Goal: Task Accomplishment & Management: Complete application form

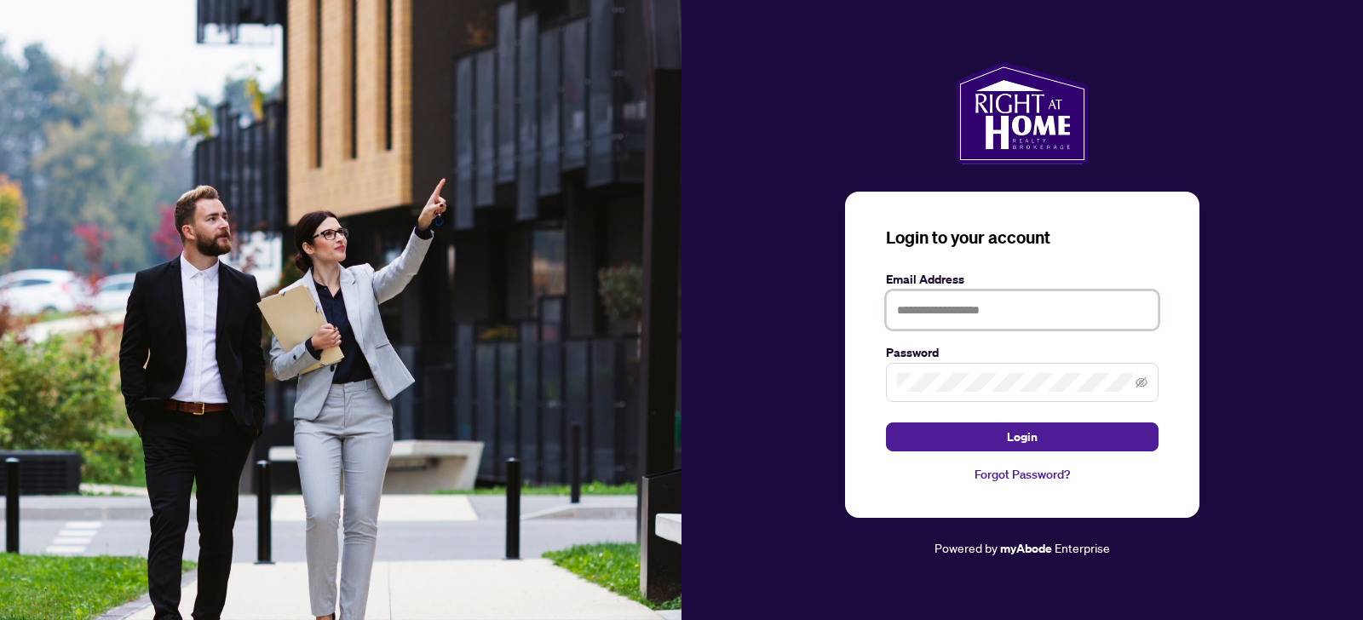
click at [912, 313] on input "text" at bounding box center [1022, 310] width 273 height 39
type input "**********"
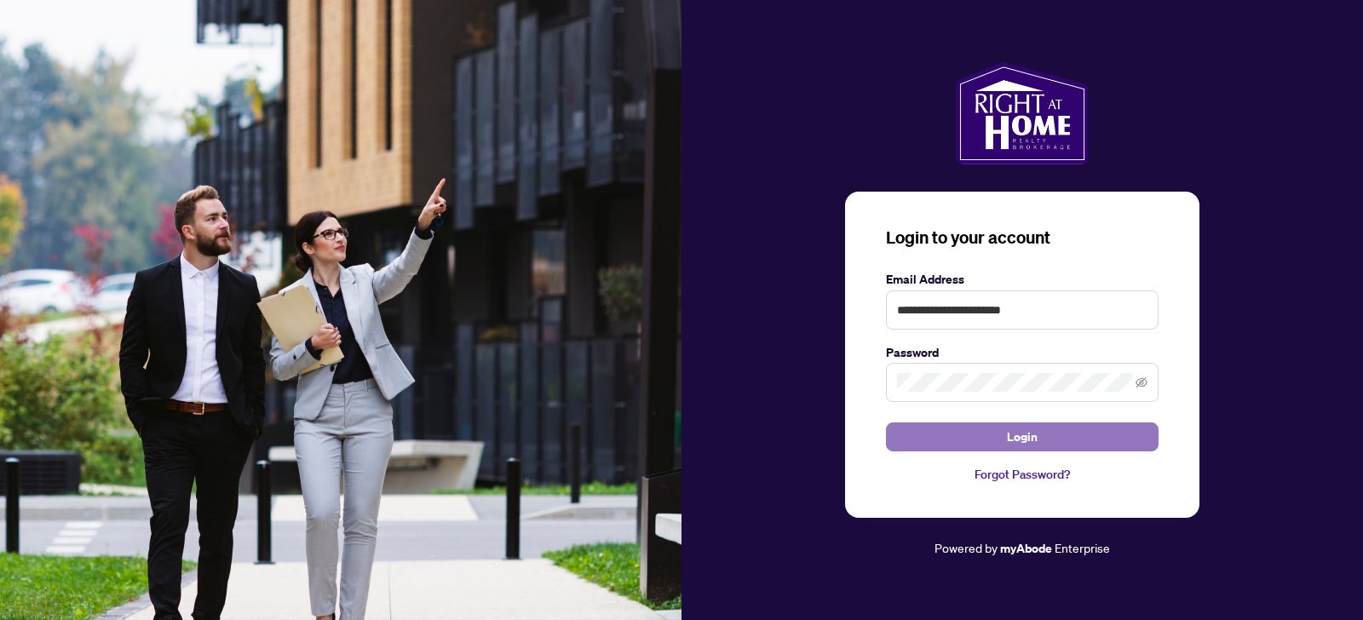
click at [1021, 441] on span "Login" at bounding box center [1022, 436] width 31 height 27
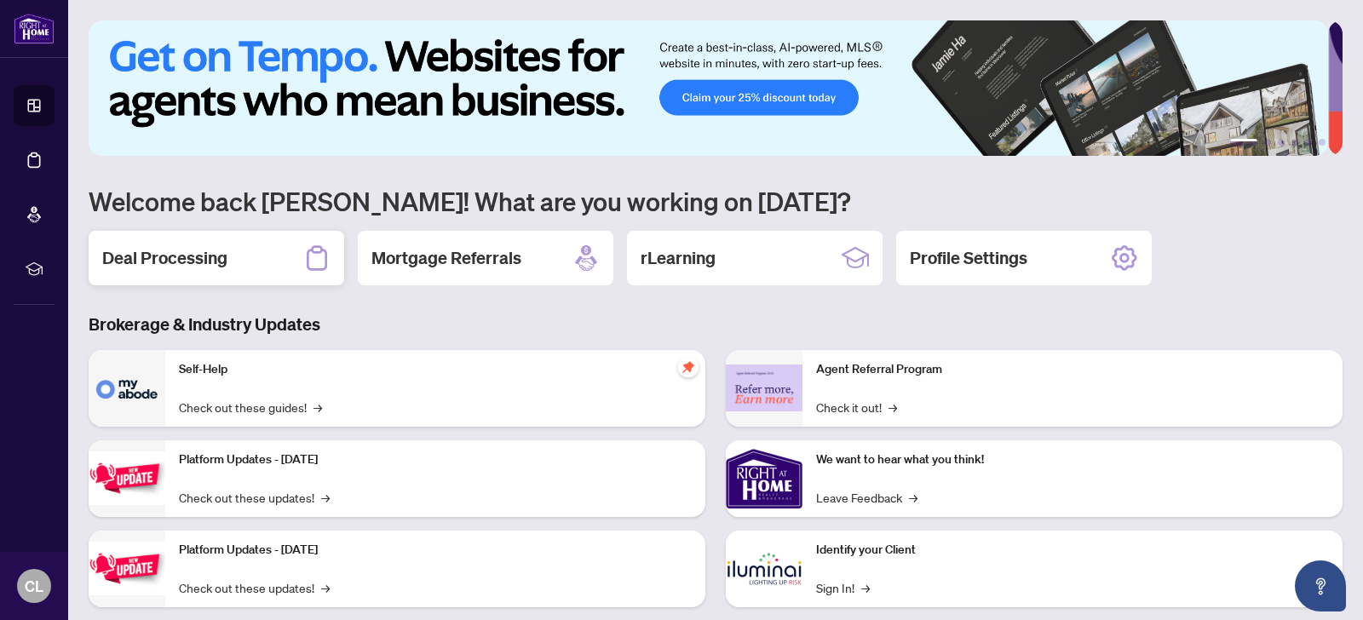
click at [158, 254] on h2 "Deal Processing" at bounding box center [164, 258] width 125 height 24
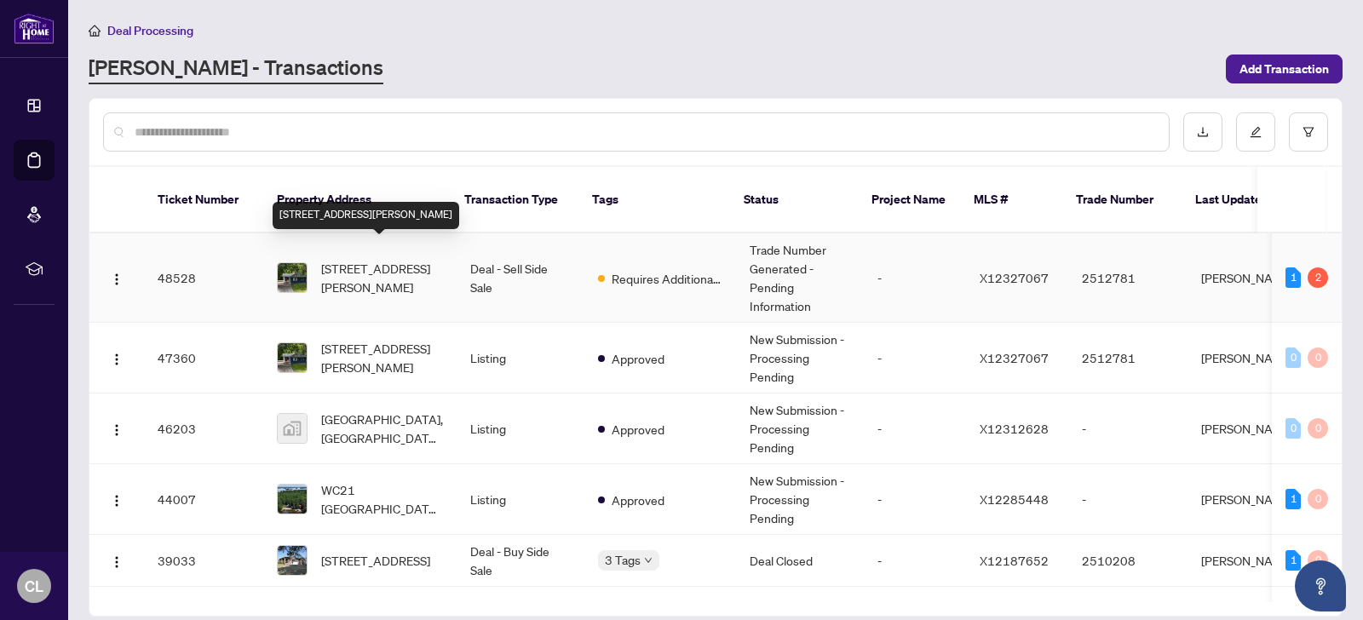
click at [365, 259] on span "[STREET_ADDRESS][PERSON_NAME]" at bounding box center [382, 277] width 122 height 37
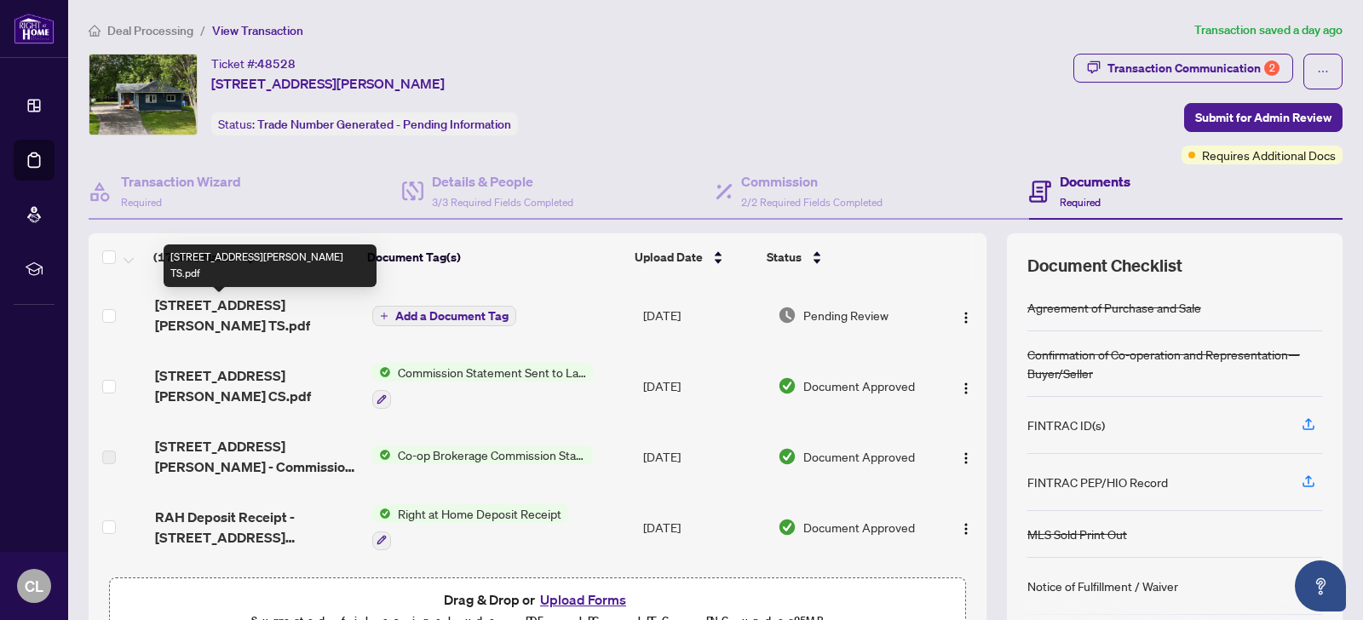
click at [224, 304] on span "[STREET_ADDRESS][PERSON_NAME] TS.pdf" at bounding box center [257, 315] width 204 height 41
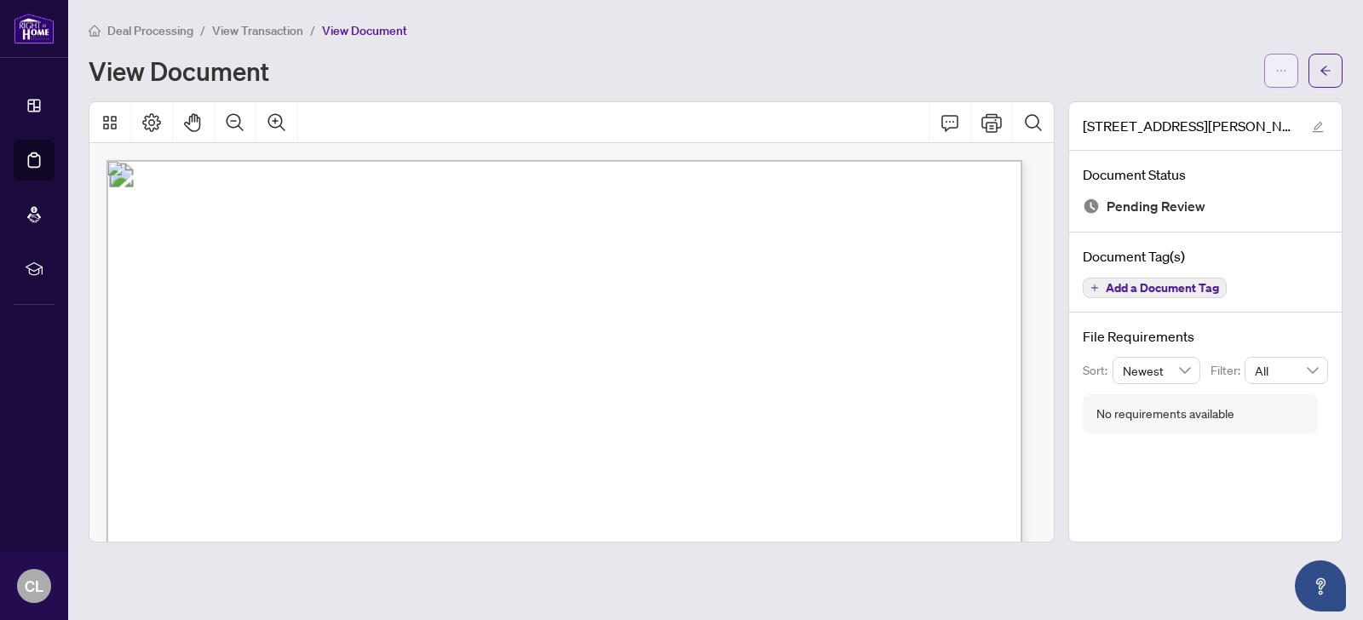
click at [1280, 72] on icon "ellipsis" at bounding box center [1281, 71] width 12 height 12
click at [1183, 106] on span "Download" at bounding box center [1219, 107] width 129 height 19
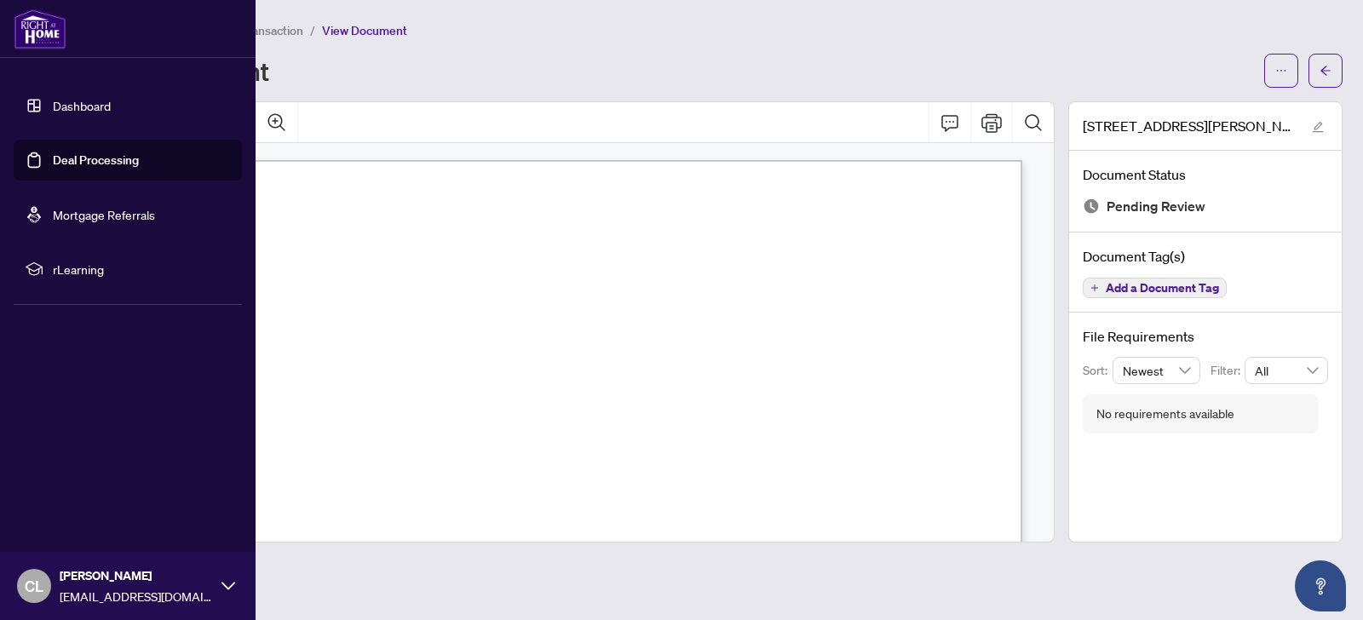
click at [88, 160] on link "Deal Processing" at bounding box center [96, 159] width 86 height 15
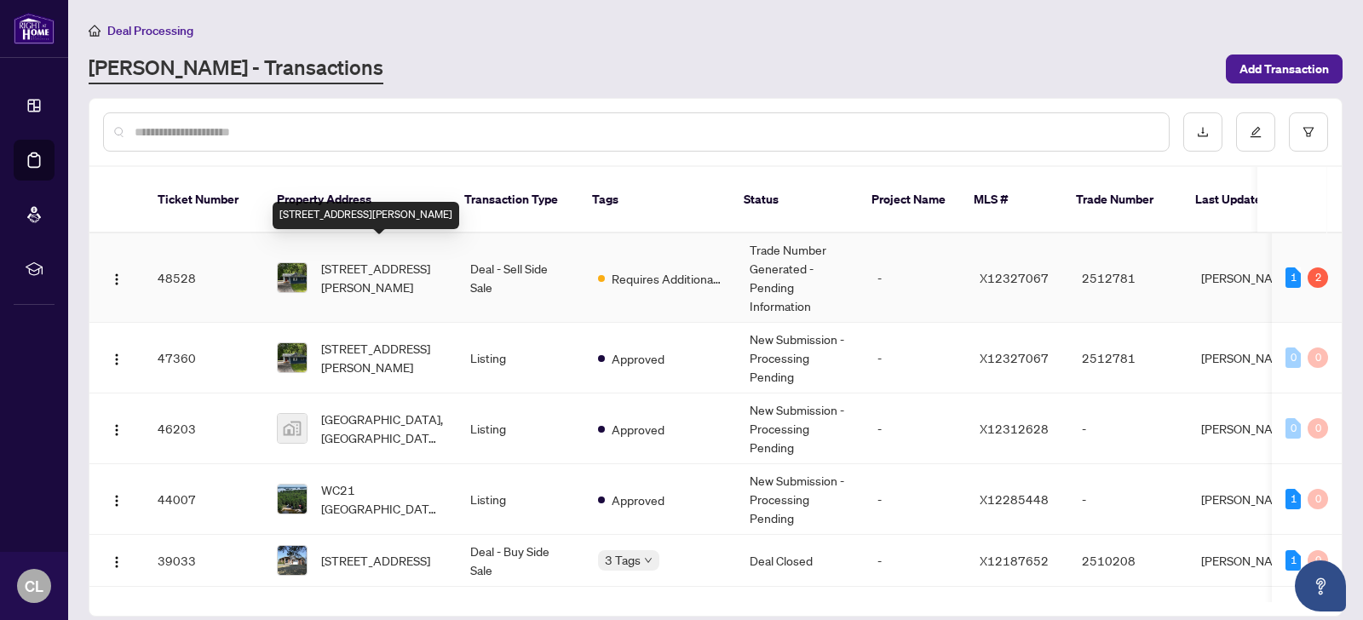
click at [378, 259] on span "[STREET_ADDRESS][PERSON_NAME]" at bounding box center [382, 277] width 122 height 37
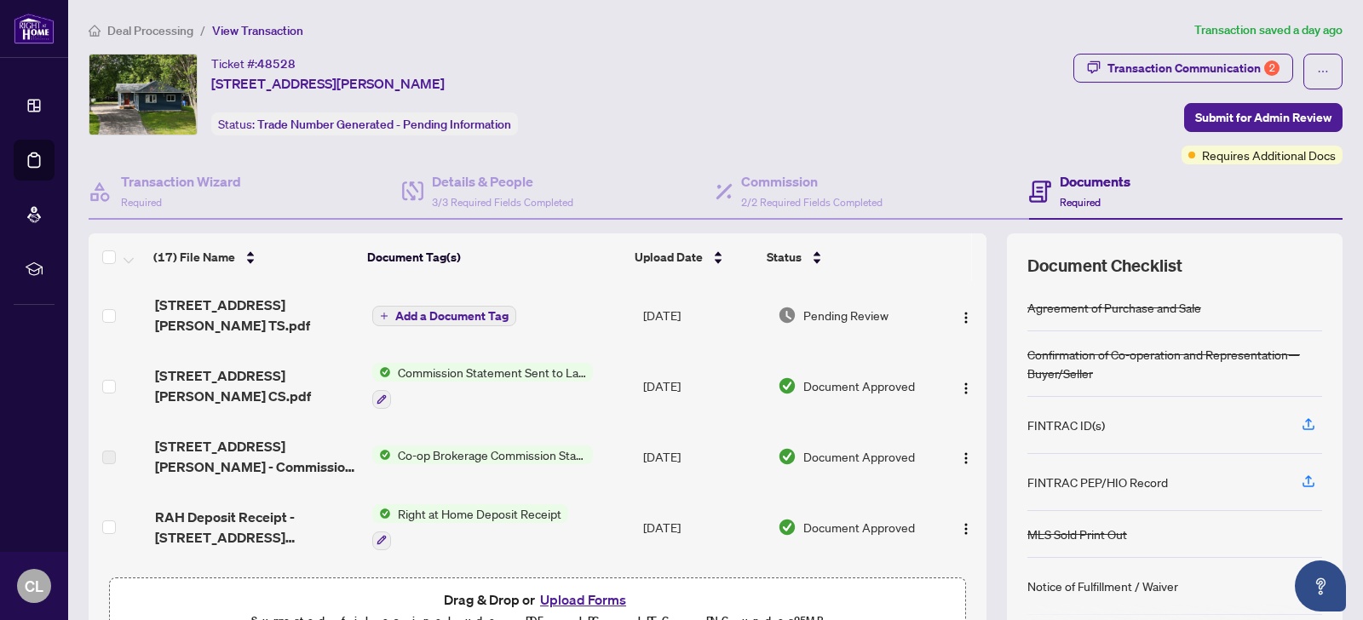
click at [590, 601] on button "Upload Forms" at bounding box center [583, 600] width 96 height 22
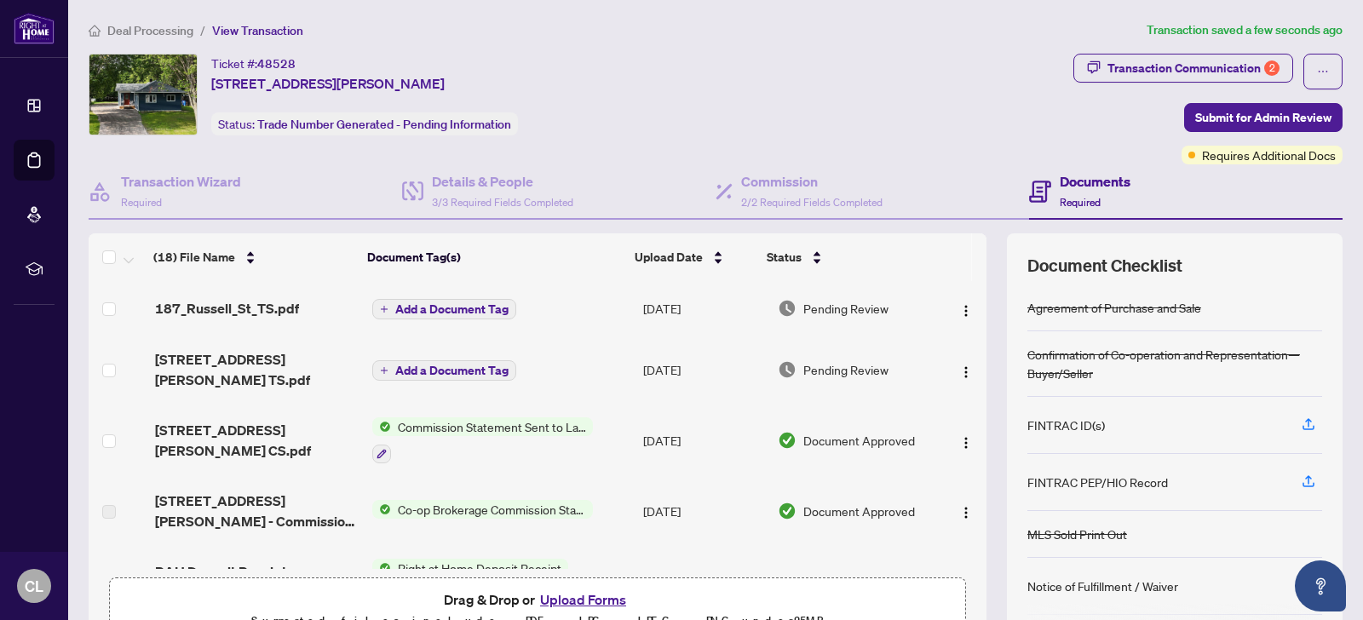
click at [431, 304] on span "Add a Document Tag" at bounding box center [451, 309] width 113 height 12
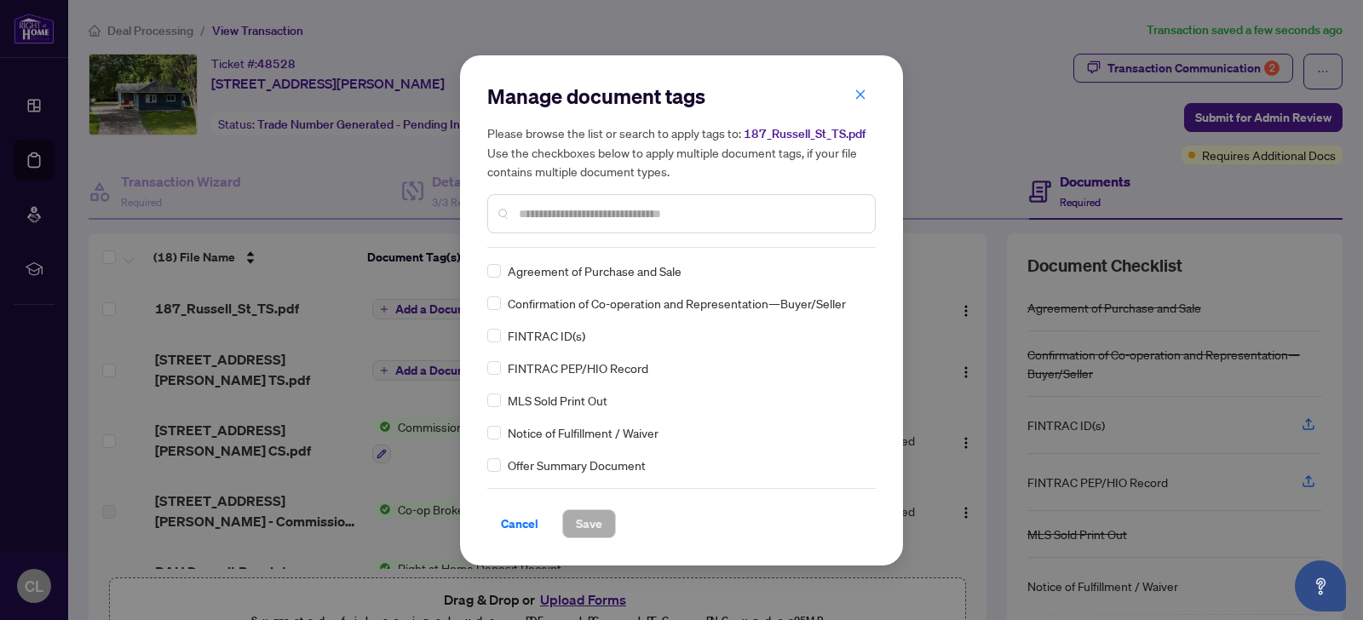
click at [591, 211] on input "text" at bounding box center [690, 213] width 342 height 19
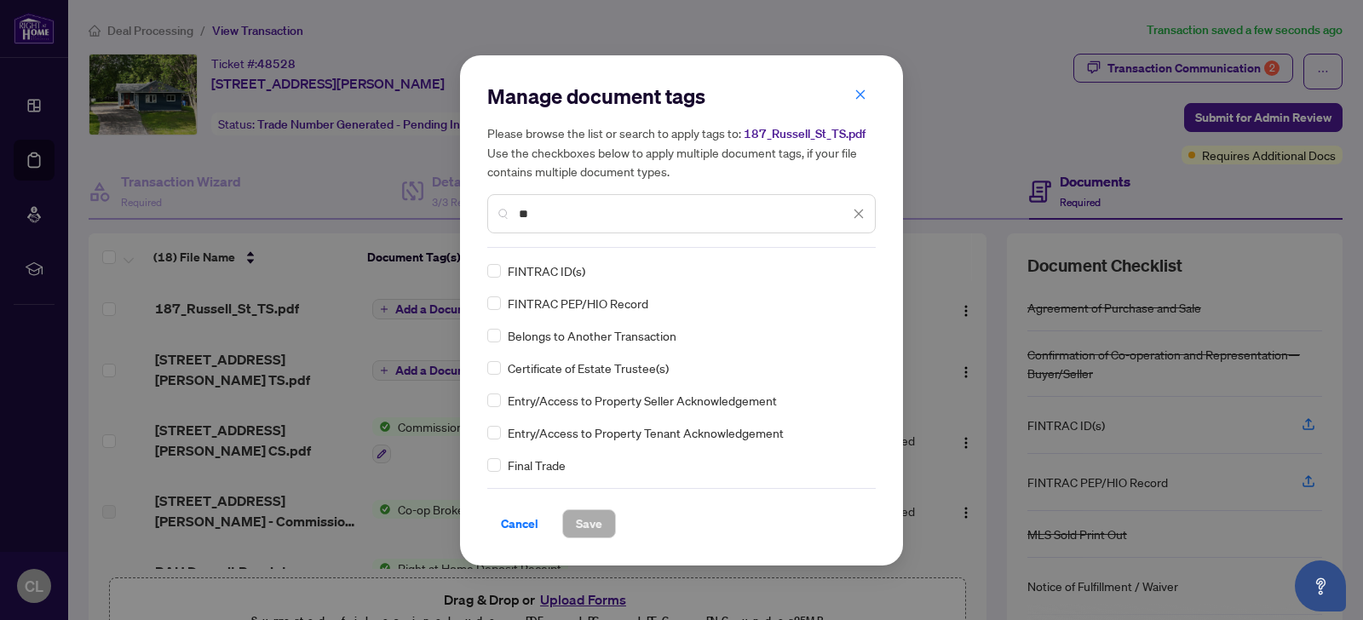
type input "**"
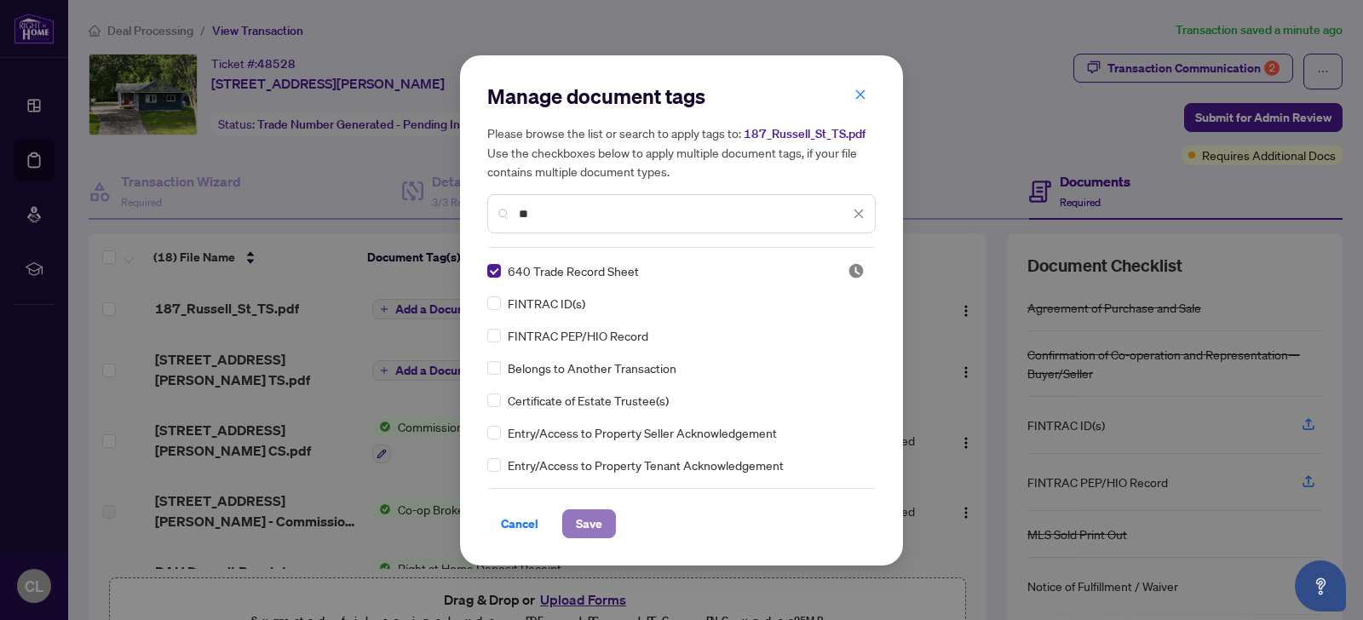
click at [589, 527] on span "Save" at bounding box center [589, 523] width 26 height 27
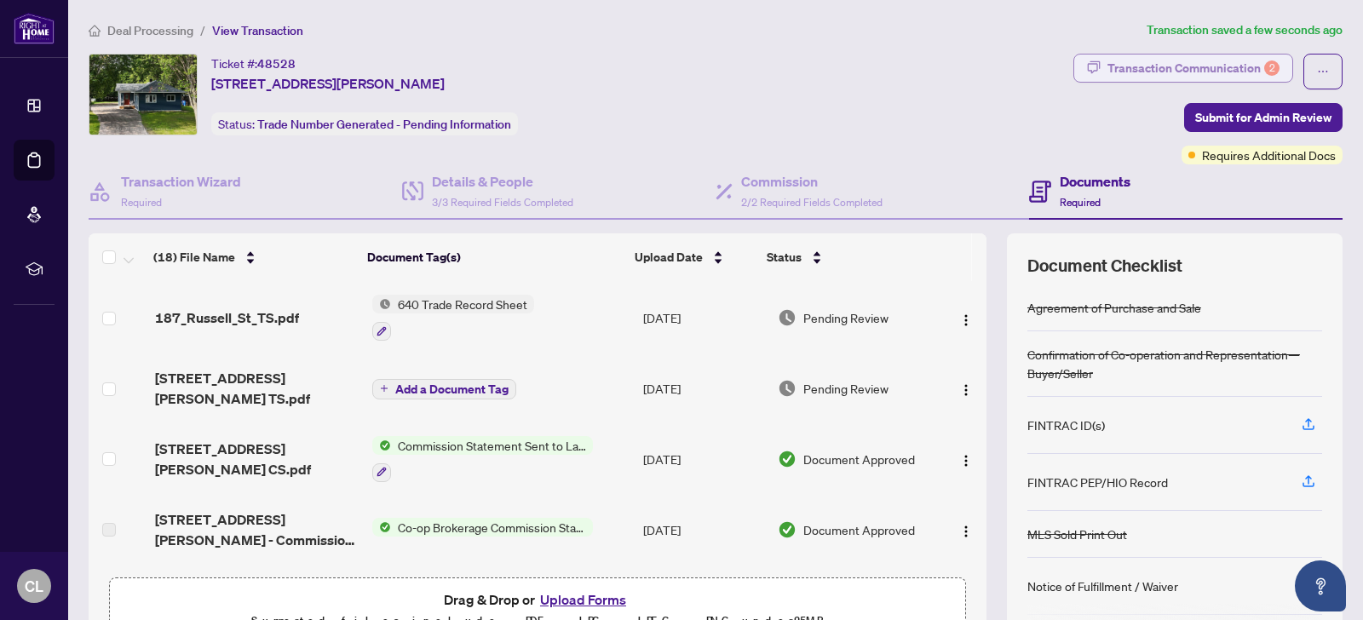
click at [1180, 65] on div "Transaction Communication 2" at bounding box center [1194, 68] width 172 height 27
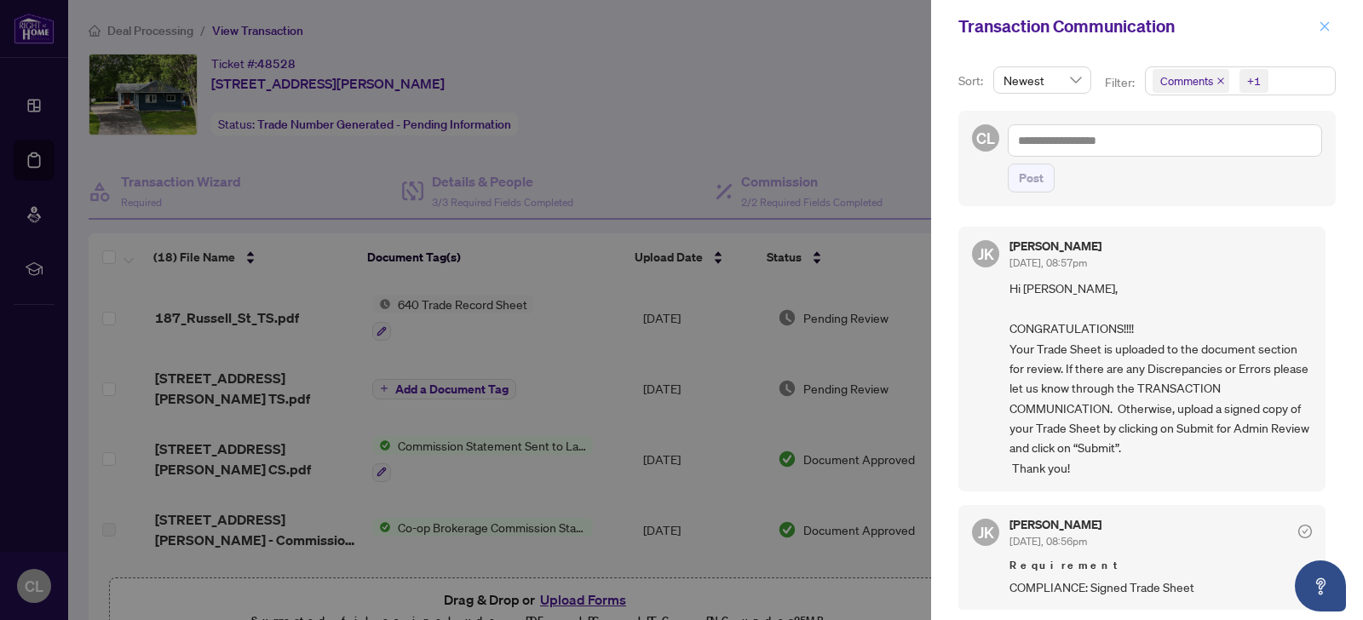
click at [1323, 26] on icon "close" at bounding box center [1325, 26] width 12 height 12
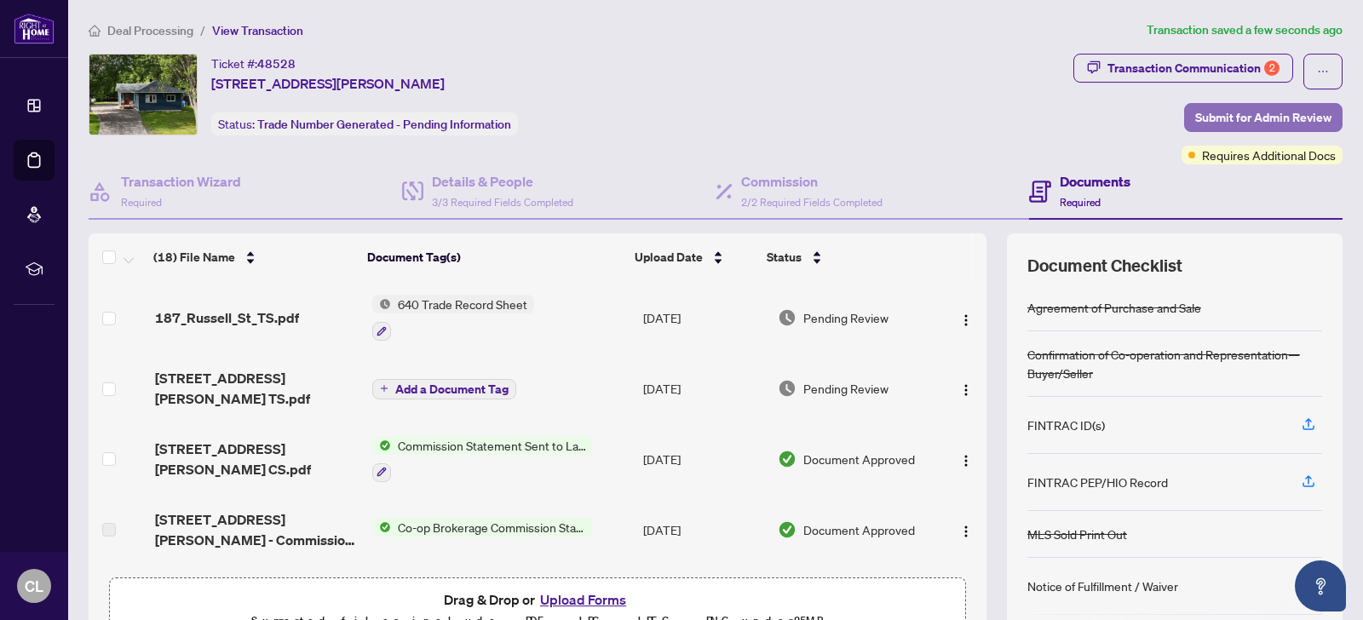
click at [1253, 116] on span "Submit for Admin Review" at bounding box center [1263, 117] width 136 height 27
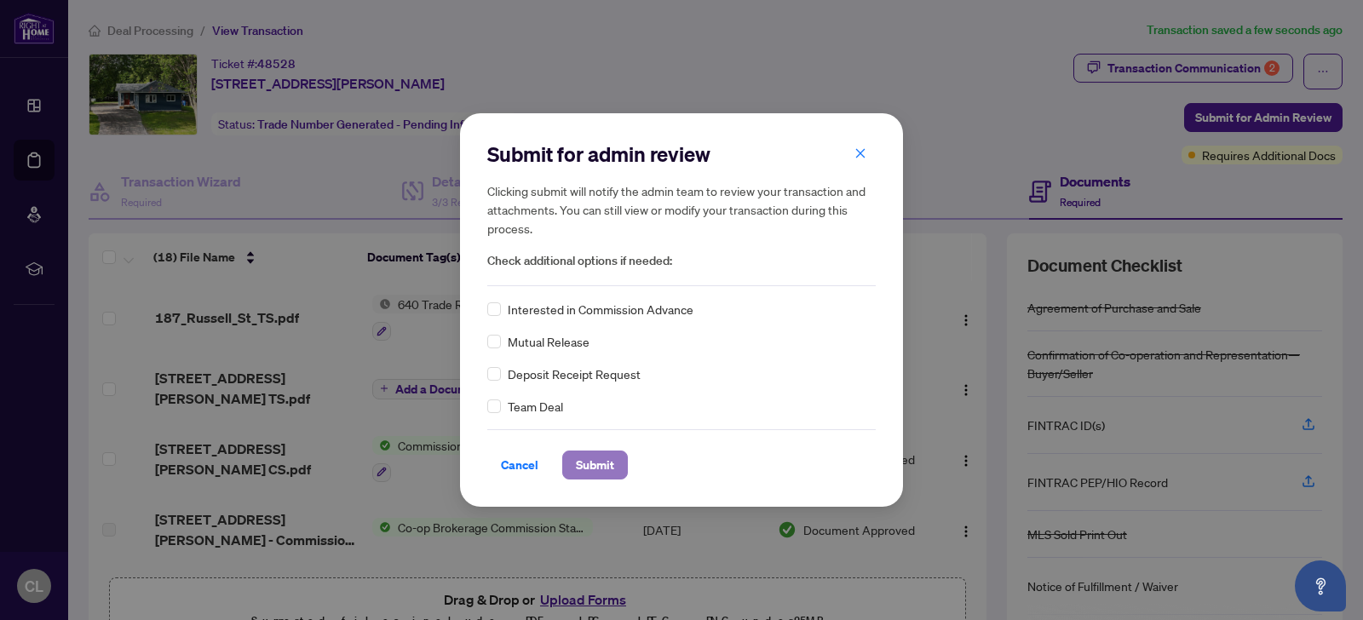
click at [592, 467] on span "Submit" at bounding box center [595, 465] width 38 height 27
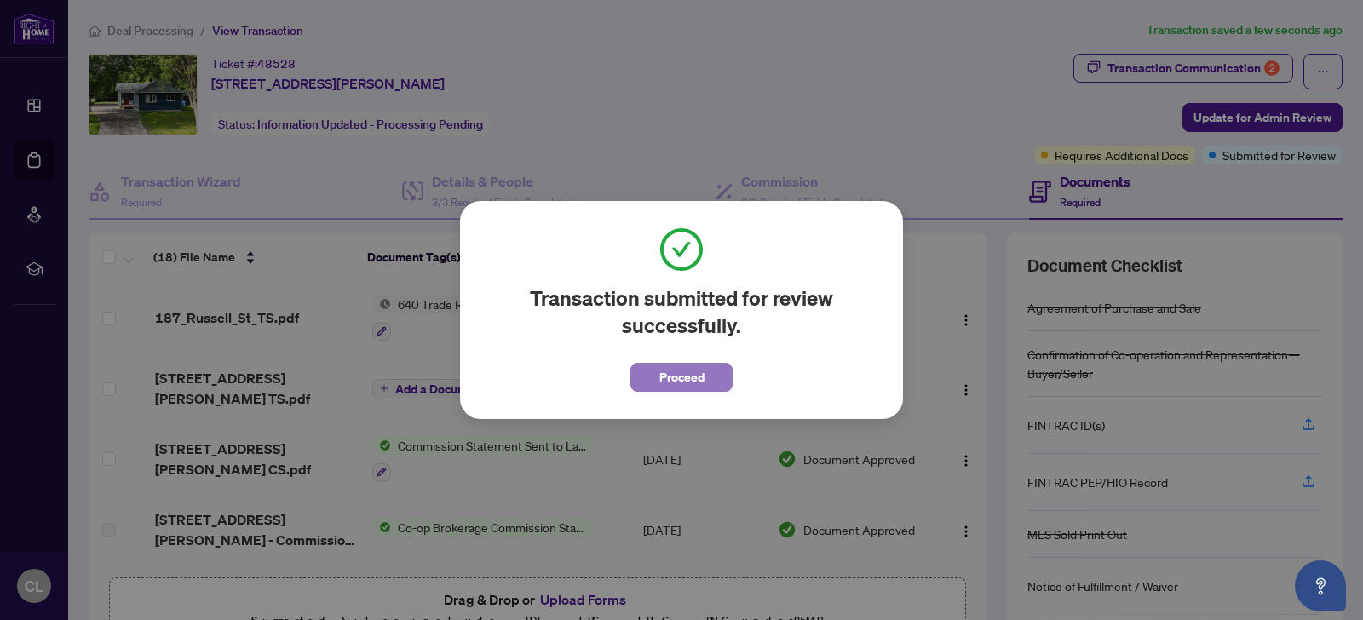
click at [688, 377] on span "Proceed" at bounding box center [681, 377] width 45 height 27
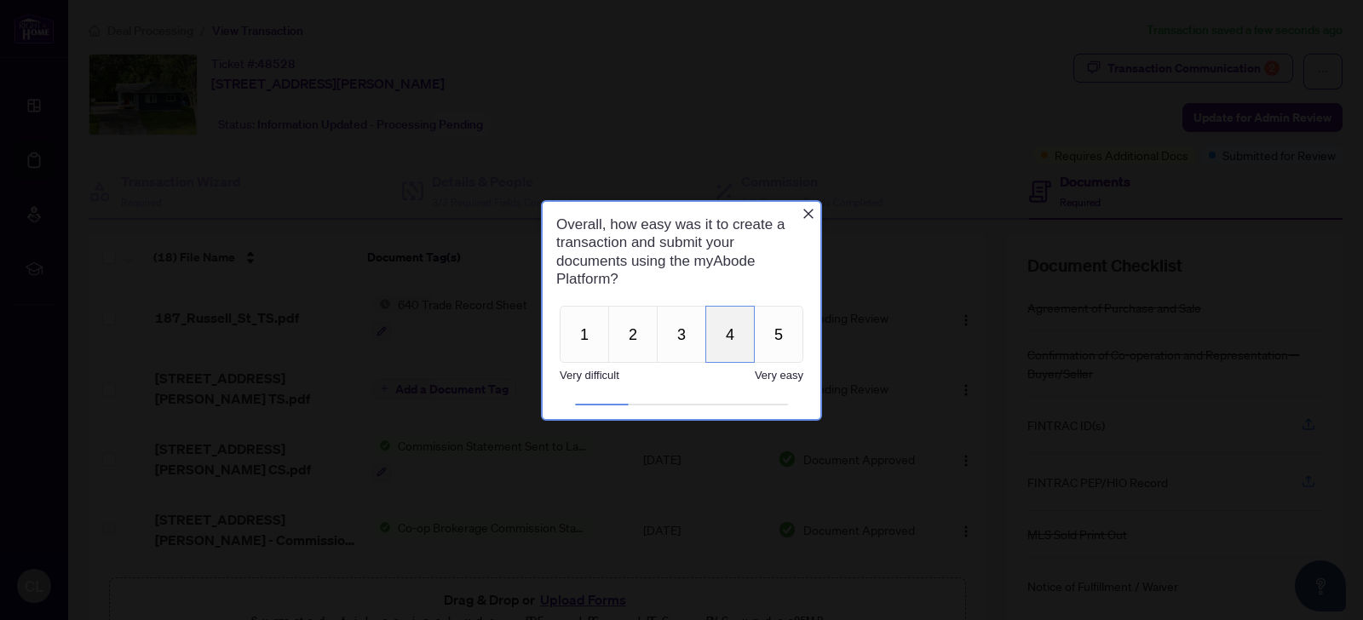
click at [728, 331] on button "4" at bounding box center [729, 333] width 49 height 57
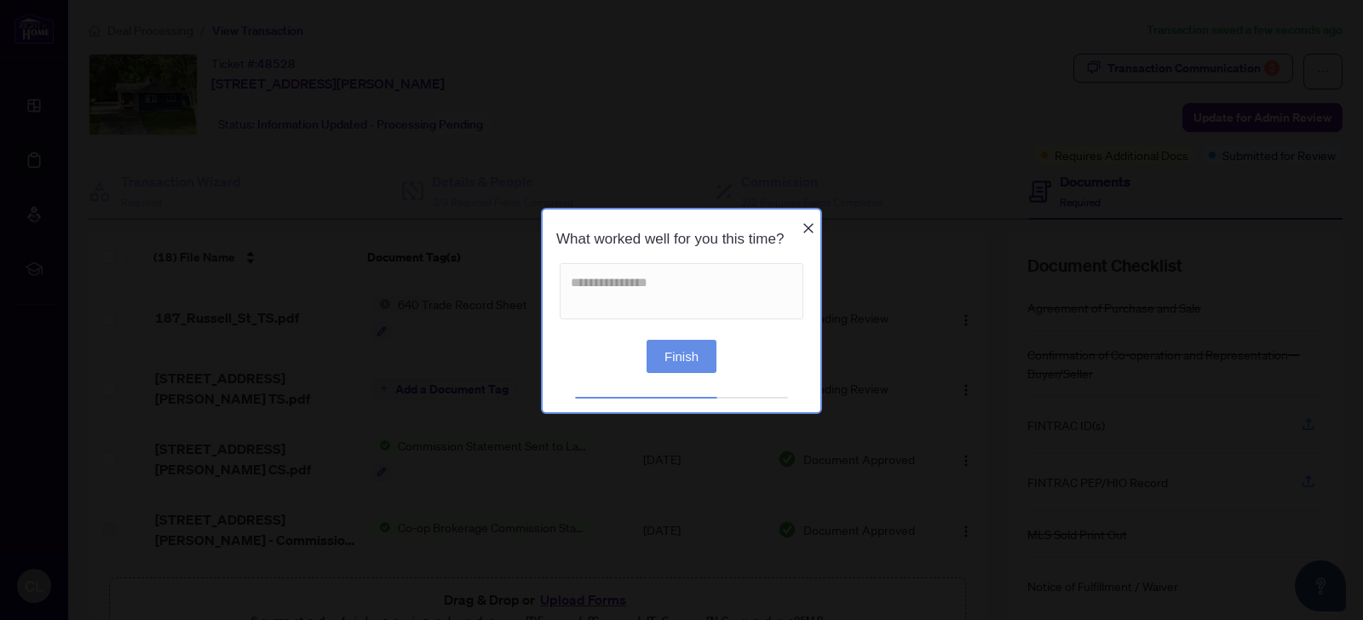
click at [670, 361] on button "Finish" at bounding box center [682, 355] width 70 height 33
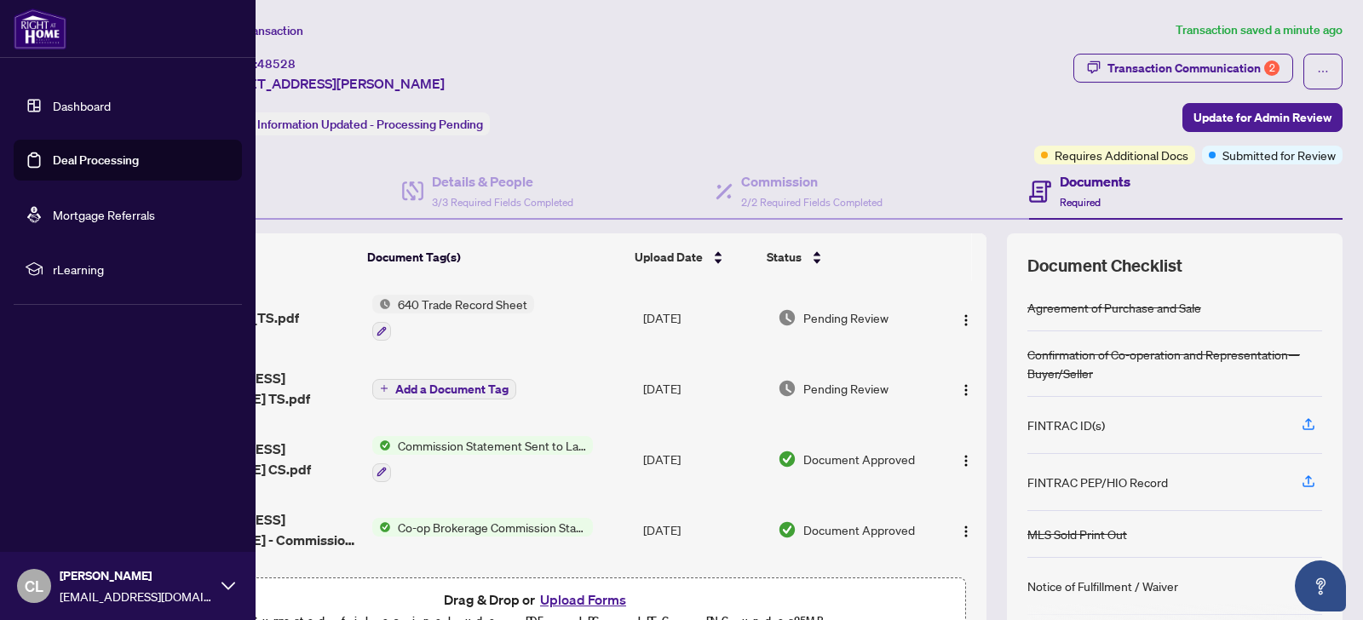
click at [228, 589] on icon at bounding box center [229, 586] width 14 height 8
click at [78, 485] on span "Logout" at bounding box center [68, 484] width 38 height 27
